Goal: Book appointment/travel/reservation

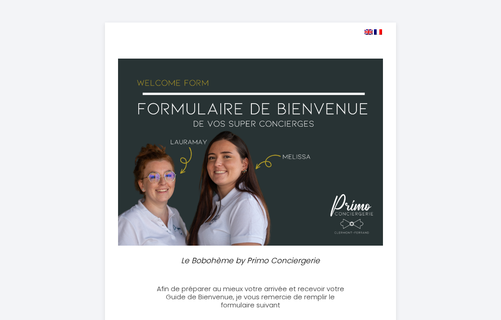
select select
click at [368, 31] on img at bounding box center [369, 31] width 8 height 5
select select
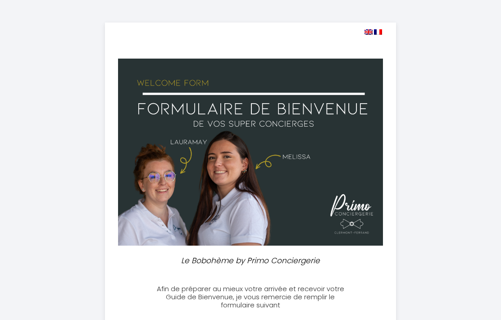
click at [368, 32] on img at bounding box center [369, 31] width 8 height 5
click at [374, 34] on img at bounding box center [378, 31] width 8 height 5
select select
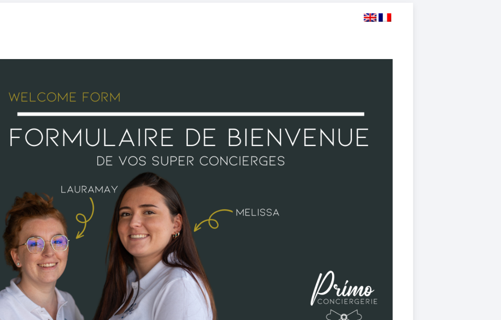
click at [365, 29] on img at bounding box center [369, 31] width 8 height 5
select select
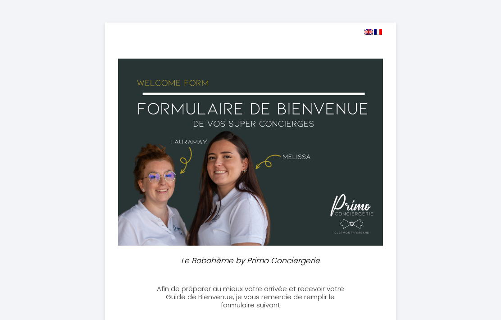
click at [368, 32] on img at bounding box center [369, 31] width 8 height 5
click at [365, 33] on img at bounding box center [369, 31] width 8 height 5
click at [366, 34] on img at bounding box center [369, 31] width 8 height 5
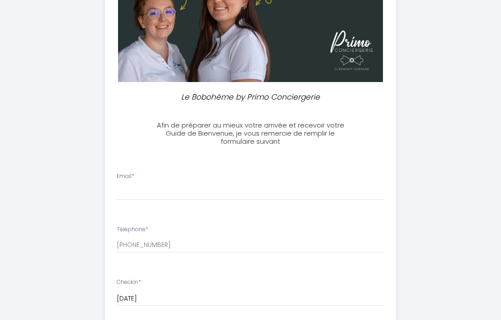
scroll to position [165, 0]
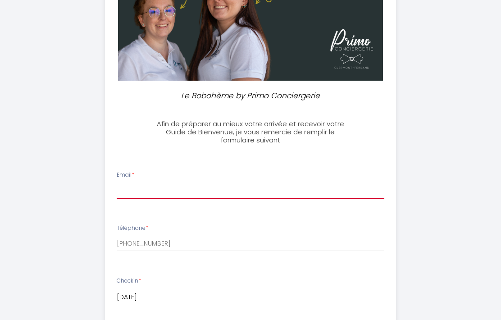
click at [245, 190] on input "Email *" at bounding box center [251, 191] width 268 height 16
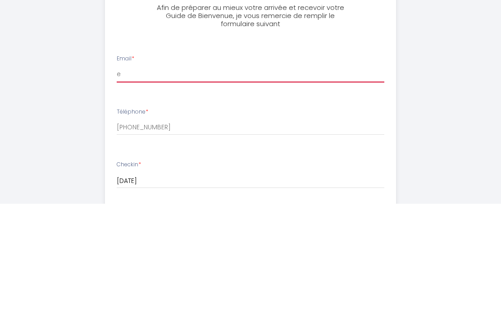
type input "eva.nemeshegyi@seznam.cz"
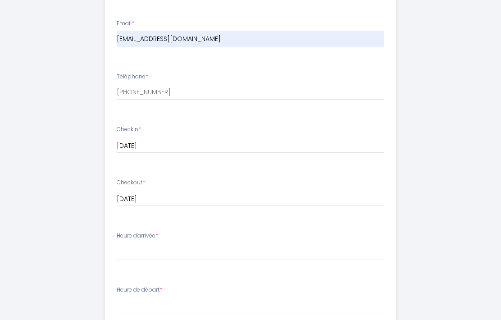
scroll to position [318, 0]
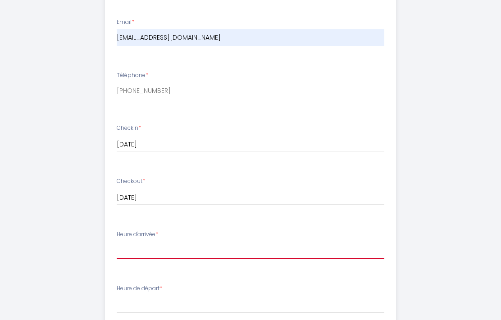
click at [165, 247] on select "17:00 17:30 18:00 18:30 19:00 19:30 20:00 20:30 21:00 21:30 22:00 22:30 23:00 2…" at bounding box center [251, 250] width 268 height 17
click at [185, 248] on select "17:00 17:30 18:00 18:30 19:00 19:30 20:00 20:30 21:00 21:30 22:00 22:30 23:00 2…" at bounding box center [251, 250] width 268 height 17
select select "17:00"
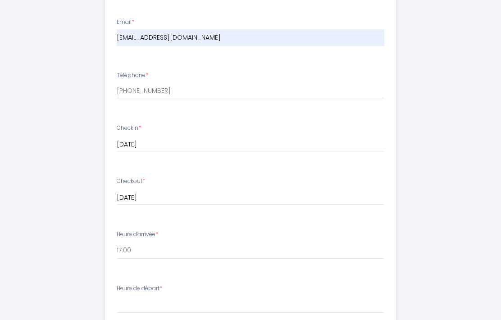
click at [214, 291] on div "Heure de départ * 00:00 00:30 01:00 01:30 02:00 02:30 03:00 03:30 04:00 04:30 0…" at bounding box center [251, 299] width 268 height 29
click at [156, 296] on select "00:00 00:30 01:00 01:30 02:00 02:30 03:00 03:30 04:00 04:30 05:00 05:30 06:00 0…" at bounding box center [251, 304] width 268 height 17
select select "11:00"
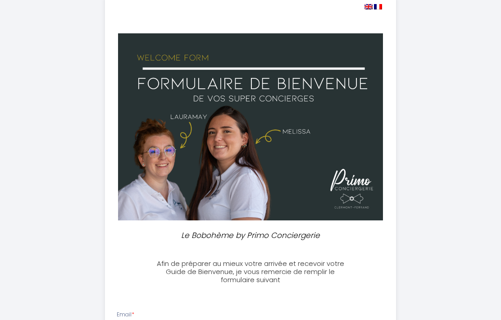
scroll to position [23, 0]
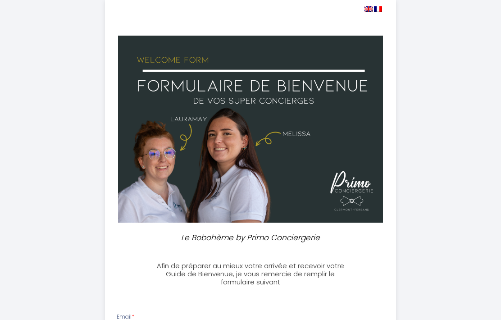
click at [370, 7] on img at bounding box center [369, 9] width 8 height 5
click at [370, 10] on img at bounding box center [369, 8] width 8 height 5
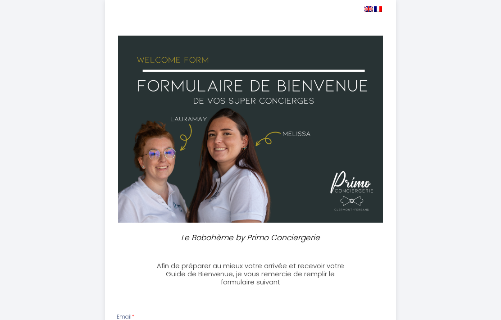
click at [368, 9] on img at bounding box center [369, 8] width 8 height 5
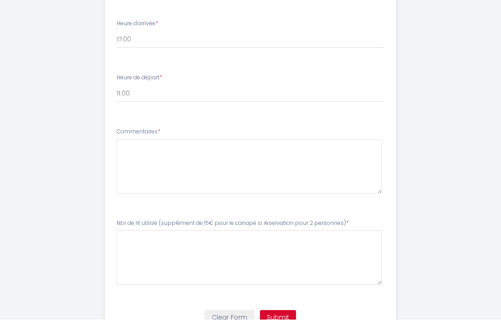
scroll to position [527, 0]
click at [283, 313] on button "Submit" at bounding box center [278, 319] width 36 height 15
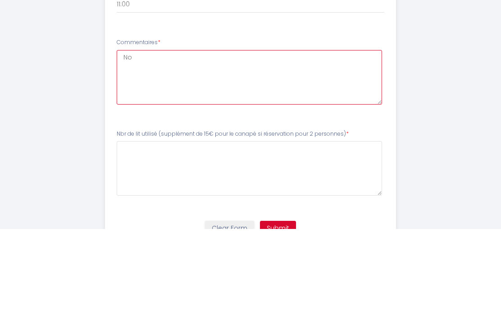
scroll to position [564, 0]
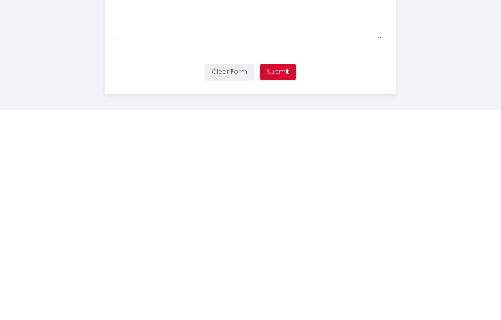
type textarea "No"
click at [279, 275] on button "Submit" at bounding box center [278, 282] width 36 height 15
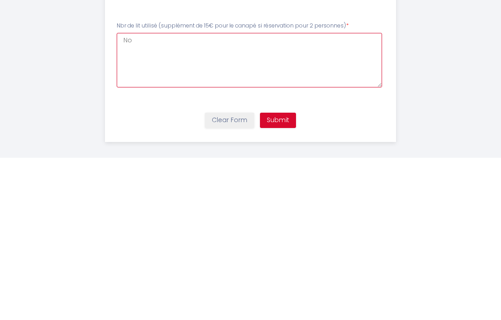
type personnes\)7 "N"
type personnes\)7 "We are two persons- price on Booking was for two persons."
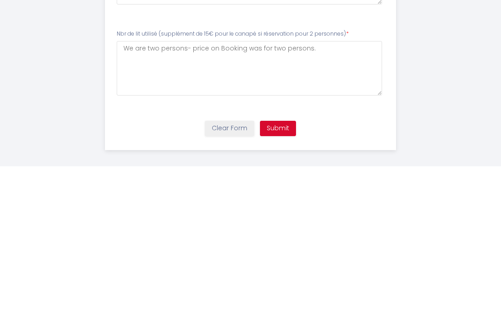
click at [285, 275] on button "Submit" at bounding box center [278, 282] width 36 height 15
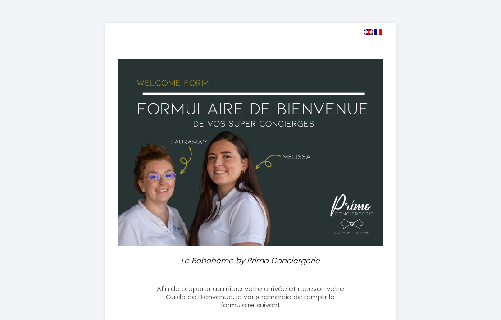
scroll to position [37, 0]
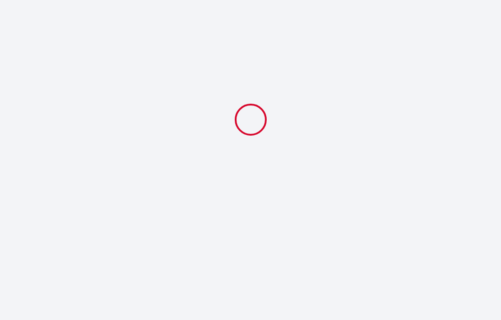
select select "11:00"
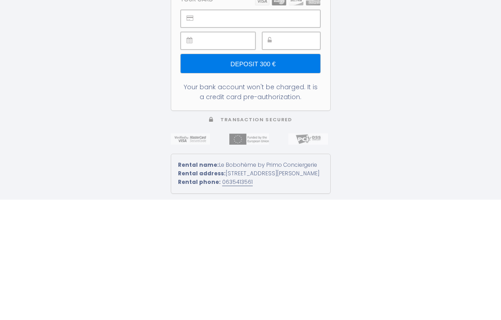
click at [280, 175] on input "Deposit 300 €" at bounding box center [250, 184] width 139 height 19
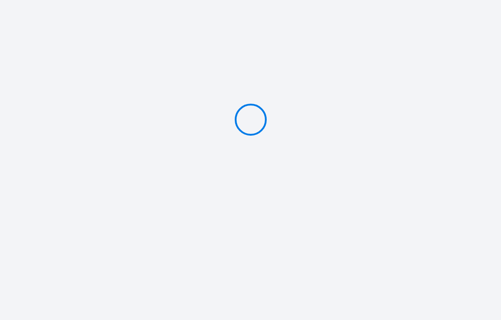
type input "Deposit 300 €"
